Goal: Check status

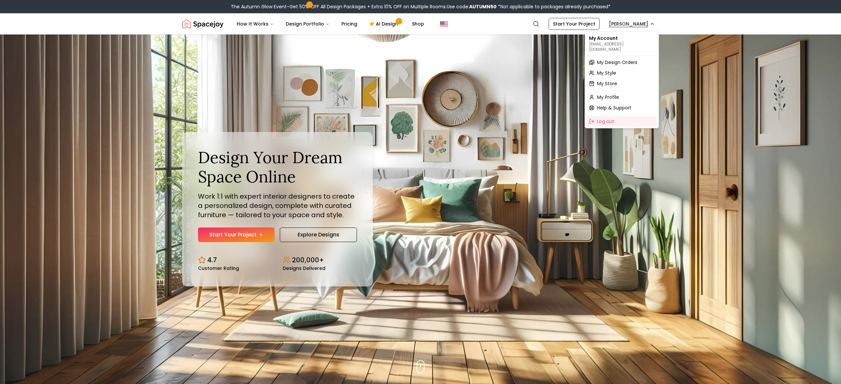
click at [618, 94] on span "My Profile" at bounding box center [608, 97] width 22 height 7
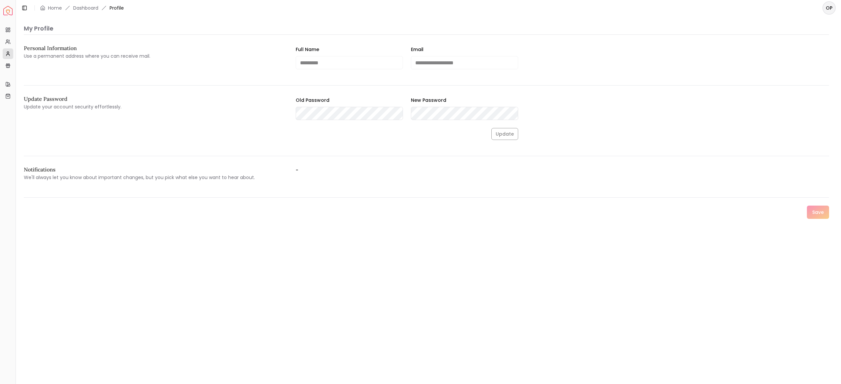
click at [52, 13] on header "Toggle Sidebar Home Dashboard Profile OP" at bounding box center [428, 8] width 825 height 16
click at [53, 8] on link "Home" at bounding box center [55, 8] width 14 height 7
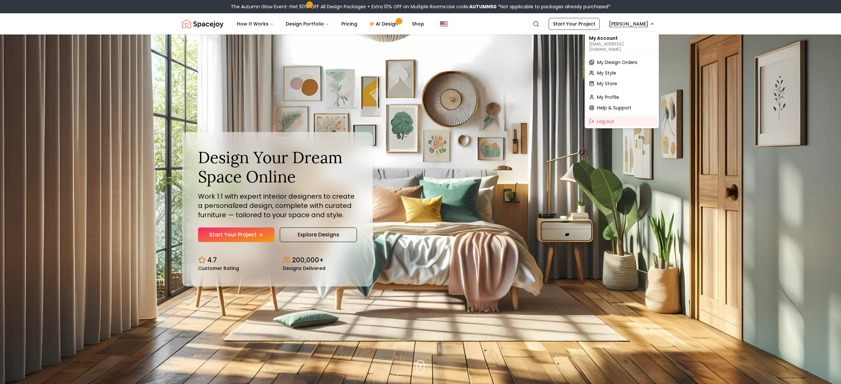
click at [614, 94] on span "My Profile" at bounding box center [608, 97] width 22 height 7
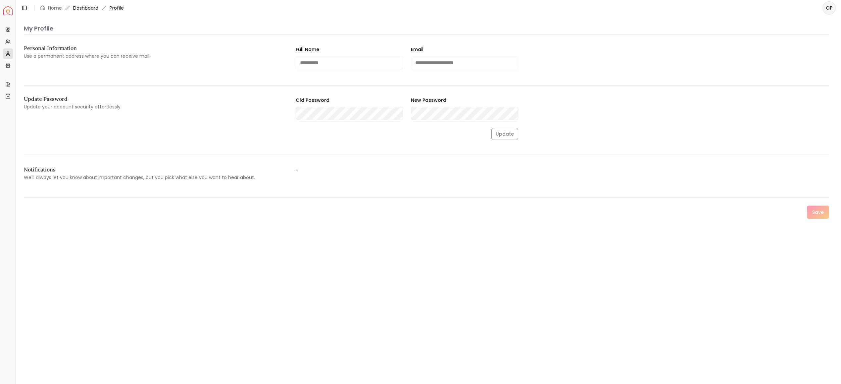
click at [89, 9] on link "Dashboard" at bounding box center [85, 8] width 25 height 7
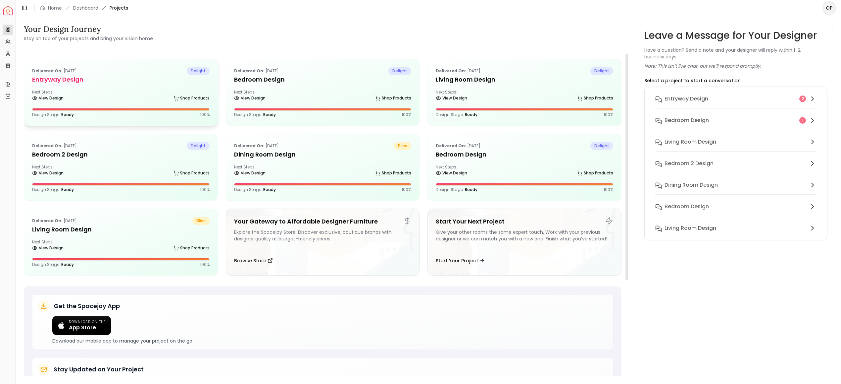
click at [210, 88] on div "Delivered on: [DATE] delight entryway design Next Steps: View Design Shop Produ…" at bounding box center [120, 92] width 193 height 66
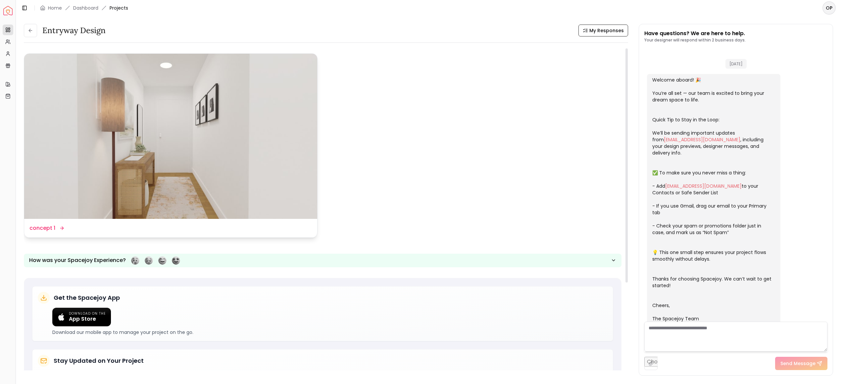
scroll to position [486, 0]
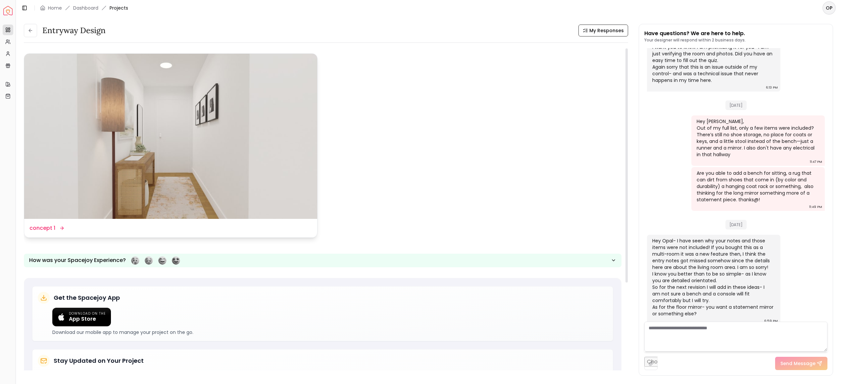
click at [221, 188] on img at bounding box center [170, 136] width 293 height 165
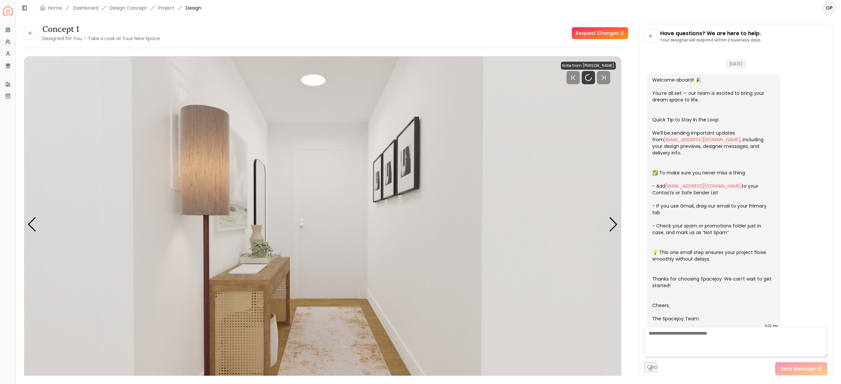
scroll to position [481, 0]
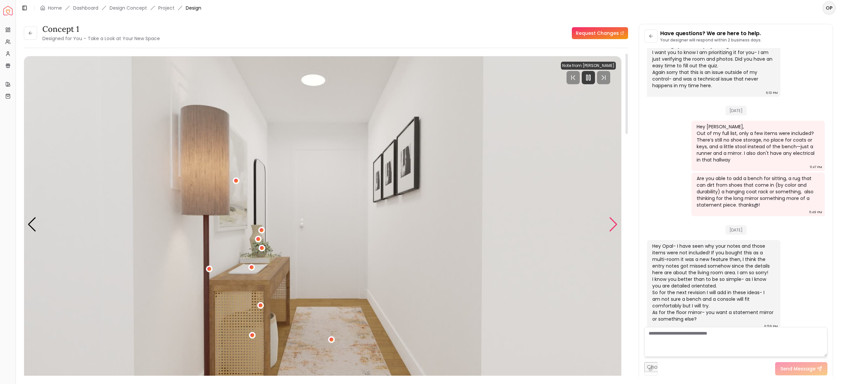
click at [613, 225] on div "Next slide" at bounding box center [613, 224] width 9 height 15
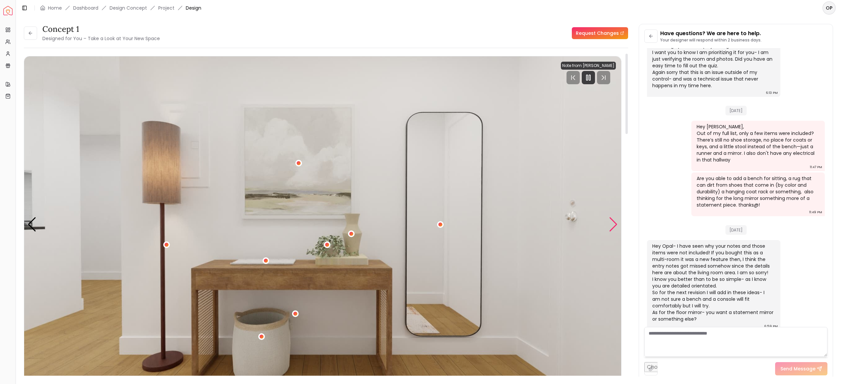
click at [611, 228] on div "Next slide" at bounding box center [613, 224] width 9 height 15
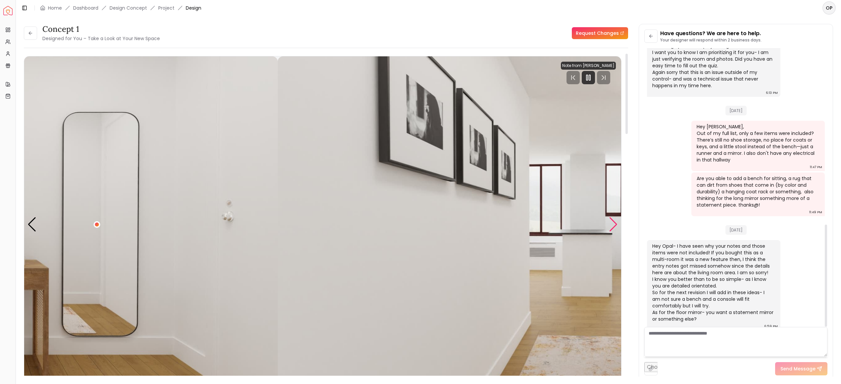
click at [609, 227] on div "Next slide" at bounding box center [613, 224] width 9 height 15
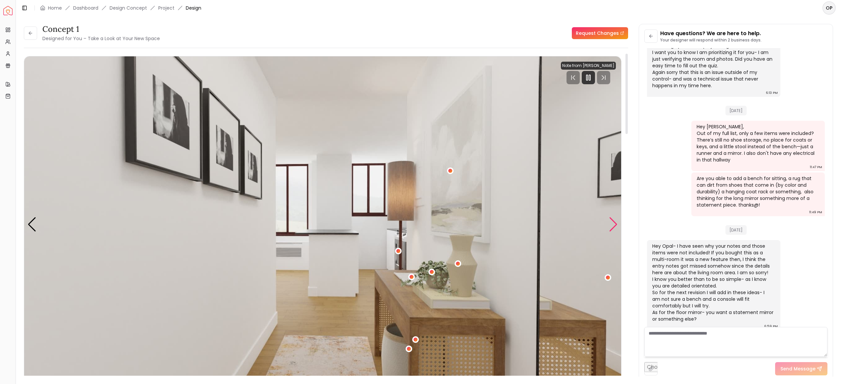
click at [609, 227] on div "Next slide" at bounding box center [613, 224] width 9 height 15
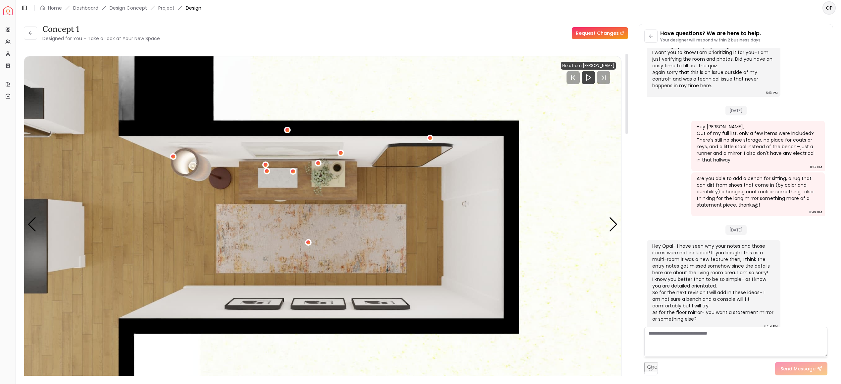
click at [0, 0] on div "Spacejoy Dashboard Overview Projects My Referrals My Profile Gift Card Balance …" at bounding box center [420, 192] width 841 height 384
